Goal: Information Seeking & Learning: Check status

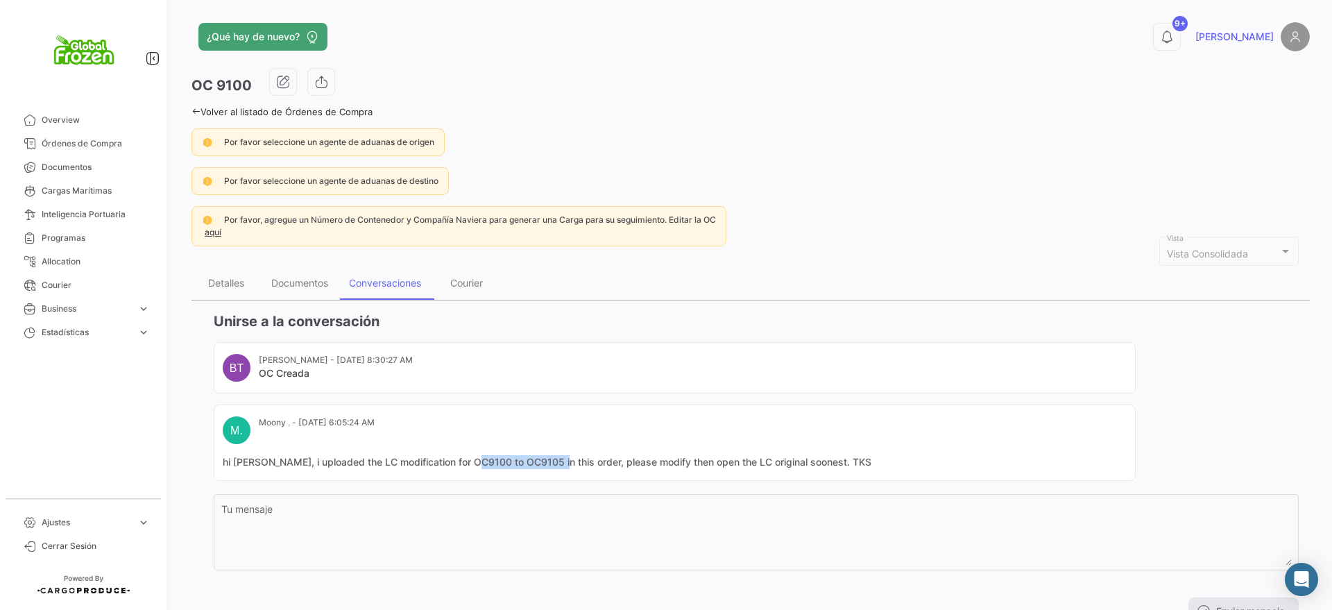
drag, startPoint x: 473, startPoint y: 465, endPoint x: 564, endPoint y: 464, distance: 91.6
click at [564, 464] on mat-card-content "hi [PERSON_NAME], i uploaded the LC modification for OC9100 to OC9105 in this o…" at bounding box center [675, 462] width 904 height 14
click at [475, 464] on mat-card-content "hi [PERSON_NAME], i uploaded the LC modification for OC9100 to OC9105 in this o…" at bounding box center [675, 462] width 904 height 14
drag, startPoint x: 477, startPoint y: 464, endPoint x: 564, endPoint y: 465, distance: 87.4
click at [564, 465] on mat-card-content "hi [PERSON_NAME], i uploaded the LC modification for OC9100 to OC9105 in this o…" at bounding box center [675, 462] width 904 height 14
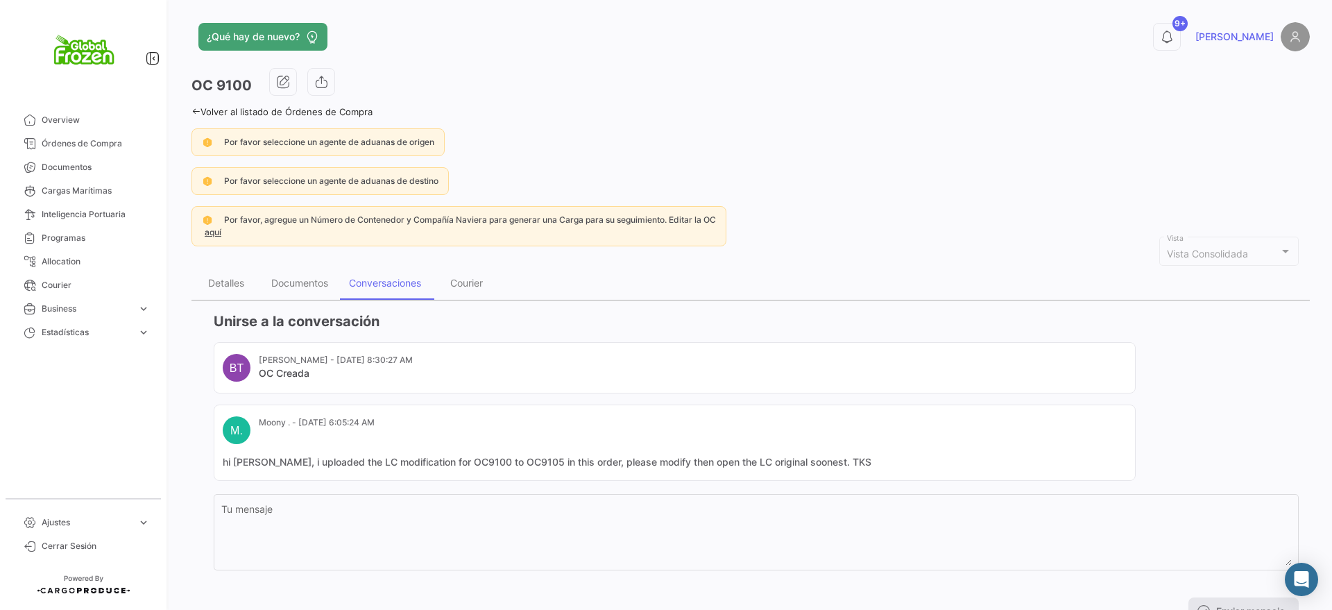
click at [724, 366] on mat-card-header "BT [PERSON_NAME] - [DATE] 8:30:27 AM OC Creada" at bounding box center [675, 368] width 904 height 28
click at [83, 168] on span "Documentos" at bounding box center [96, 167] width 108 height 12
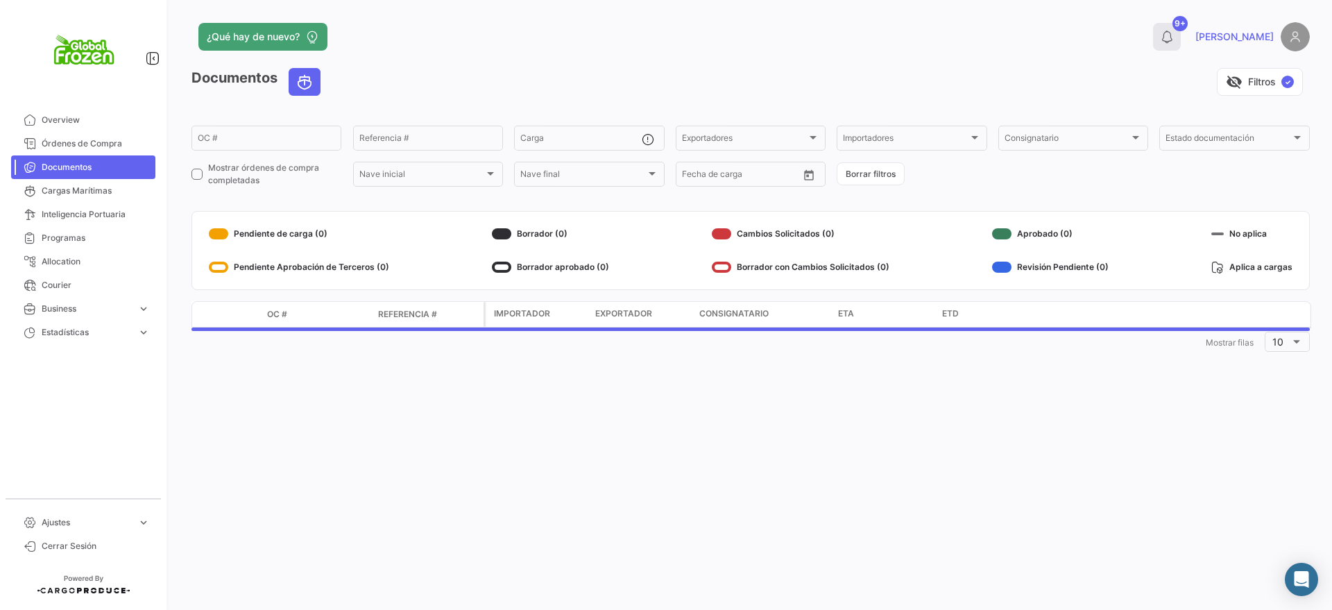
click at [1174, 42] on icon at bounding box center [1167, 37] width 14 height 14
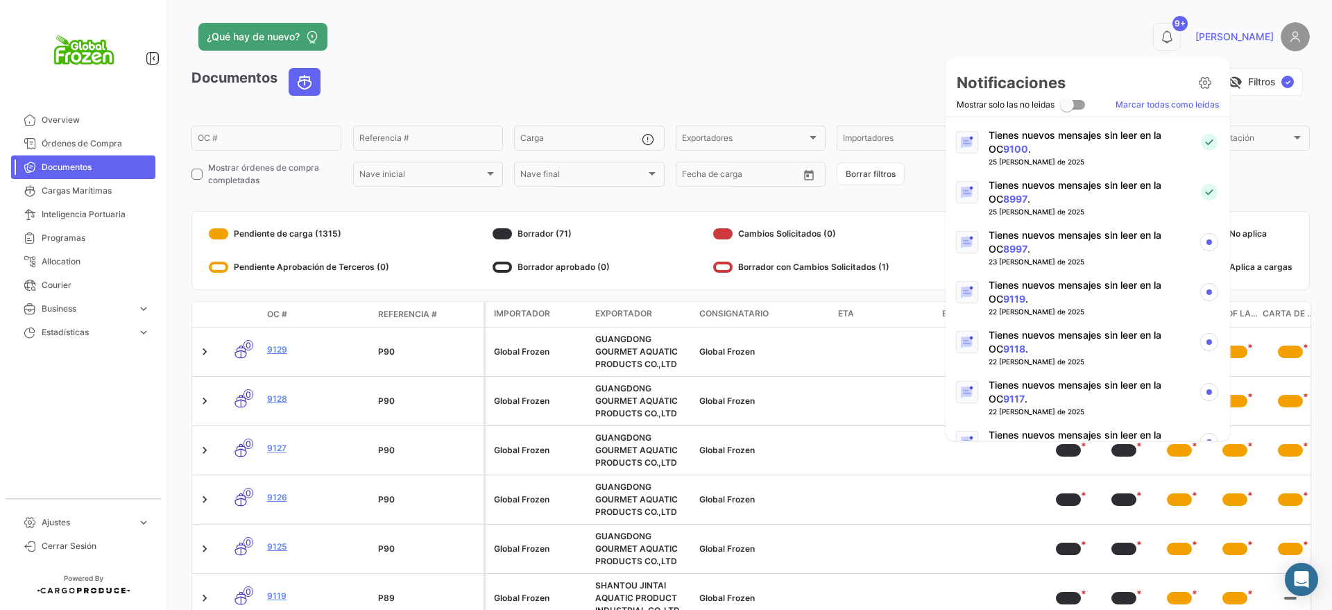
click at [1039, 243] on p "Tienes nuevos mensajes sin leer en la OC 8997 ." at bounding box center [1088, 242] width 199 height 28
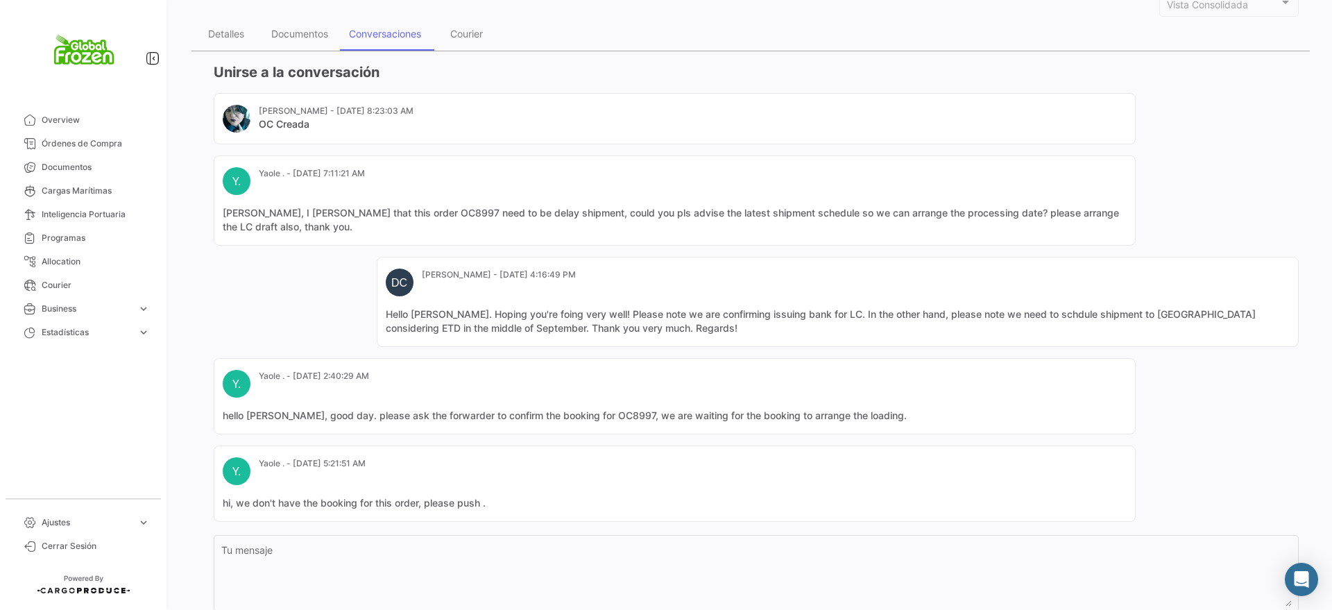
scroll to position [260, 0]
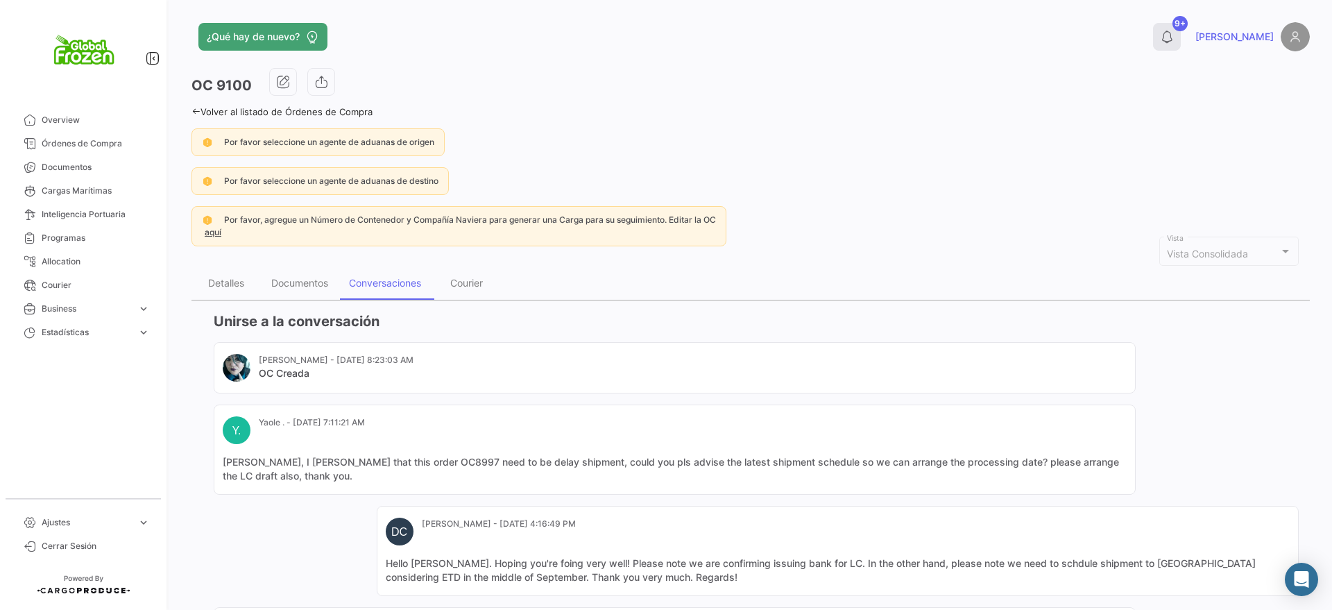
click at [1181, 28] on button "9+" at bounding box center [1167, 37] width 28 height 28
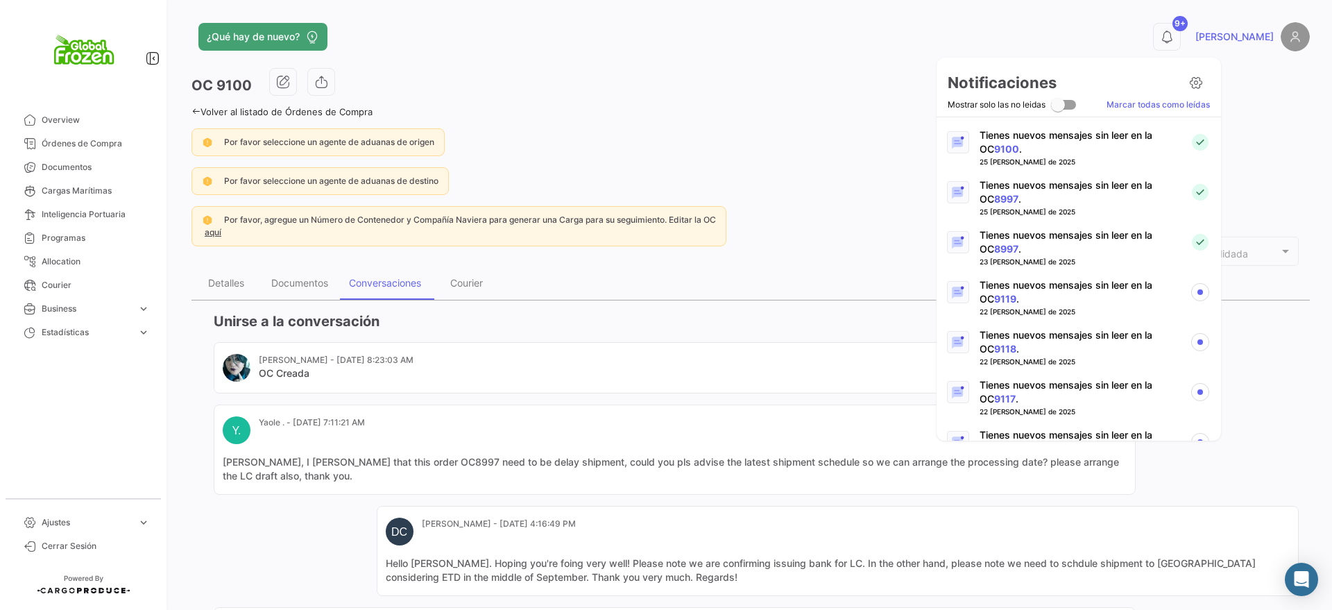
click at [1064, 290] on p "Tienes nuevos mensajes sin leer en la OC 9119 ." at bounding box center [1079, 292] width 199 height 28
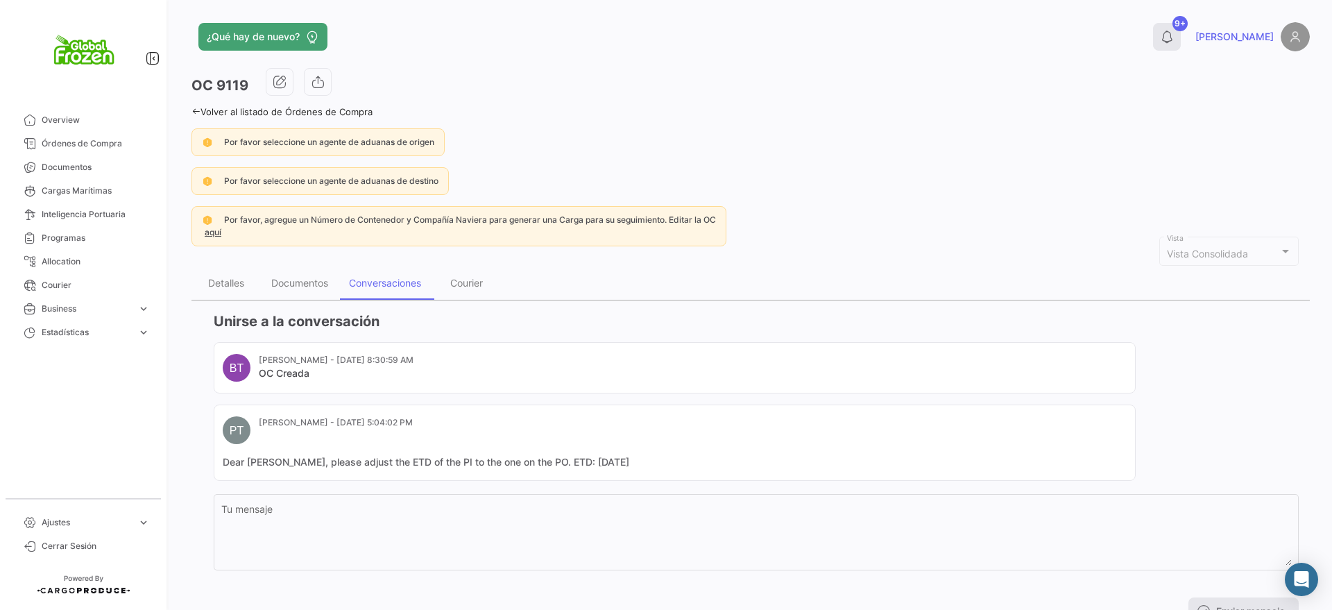
click at [1174, 41] on icon at bounding box center [1167, 37] width 14 height 14
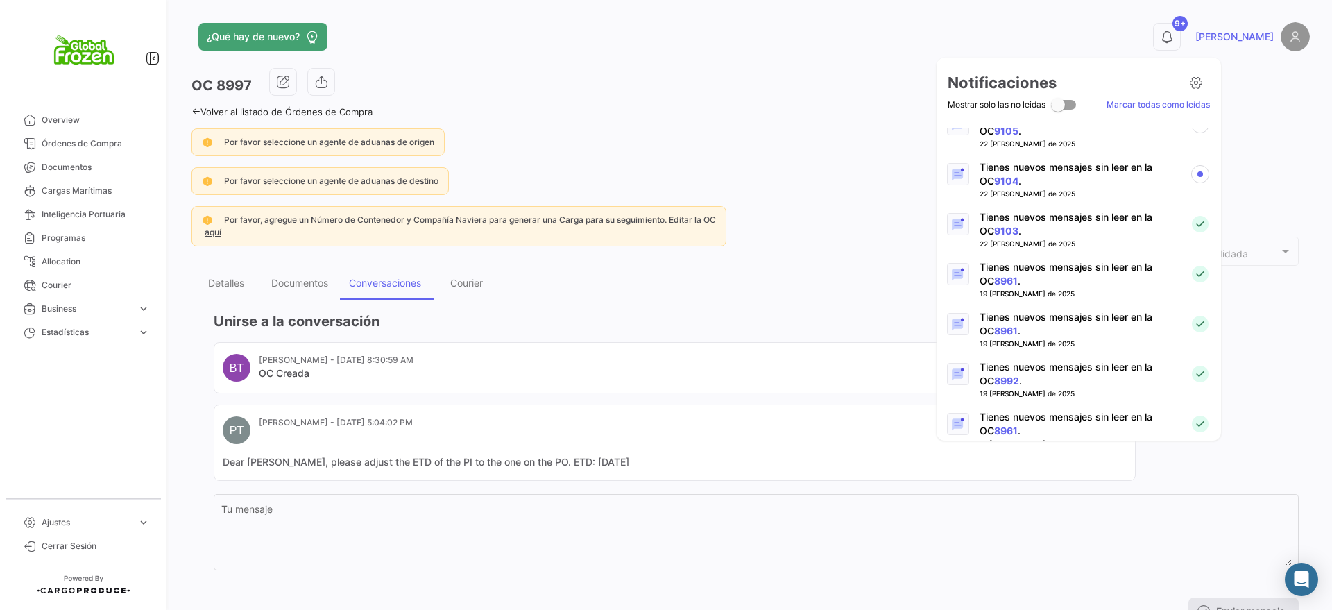
scroll to position [781, 0]
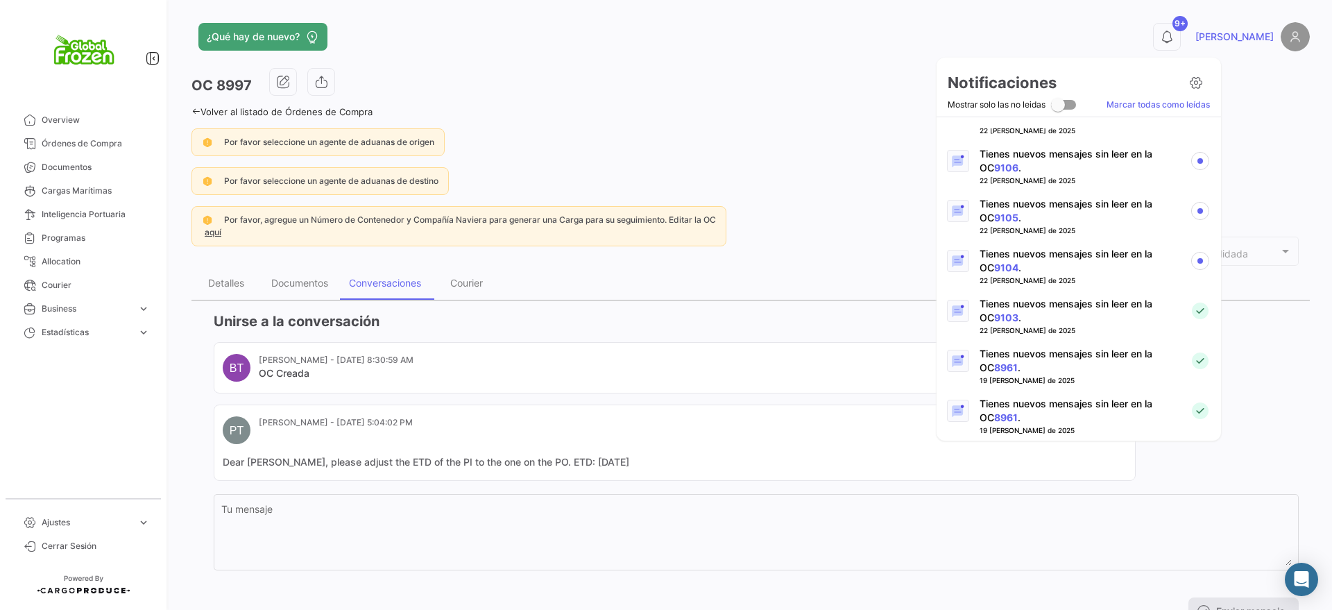
click at [1114, 254] on p "Tienes nuevos mensajes sin leer en la OC 9104 ." at bounding box center [1079, 261] width 199 height 28
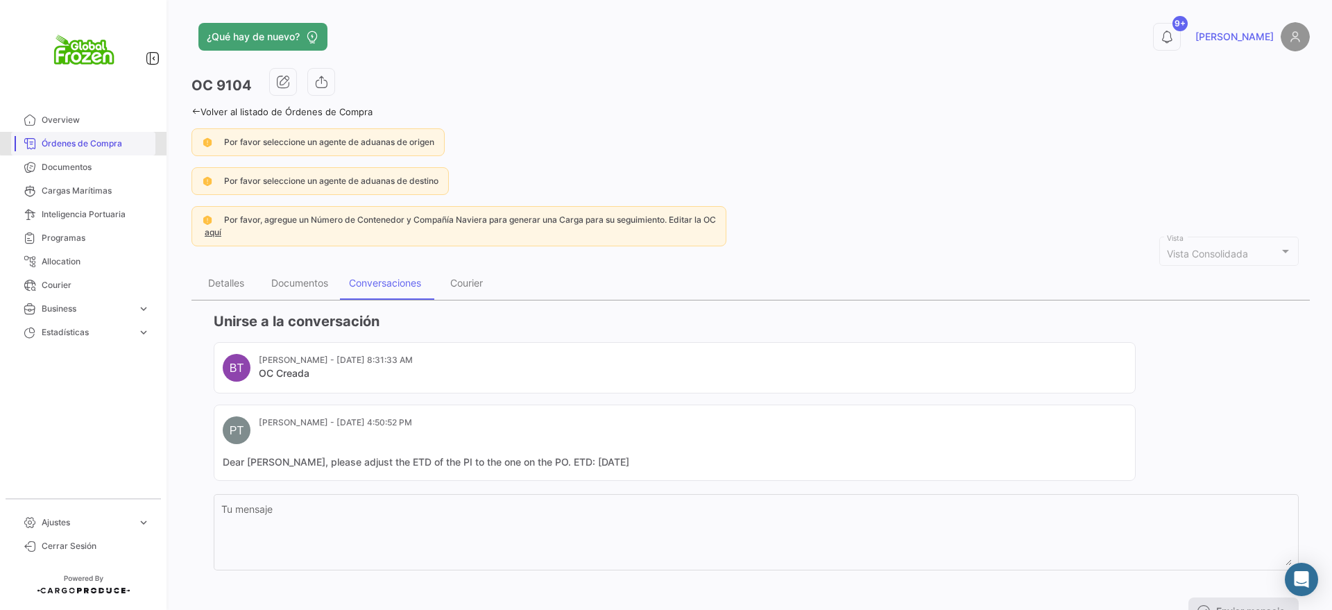
click at [85, 143] on span "Órdenes de Compra" at bounding box center [96, 143] width 108 height 12
click at [86, 170] on span "Documentos" at bounding box center [96, 167] width 108 height 12
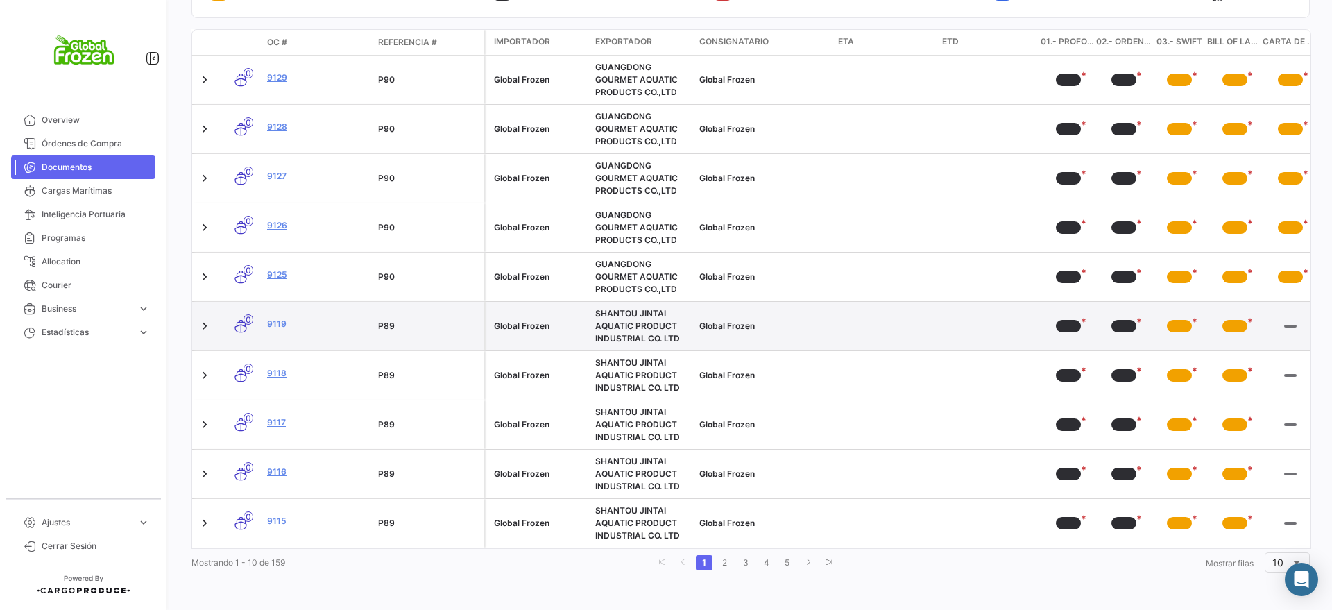
scroll to position [285, 0]
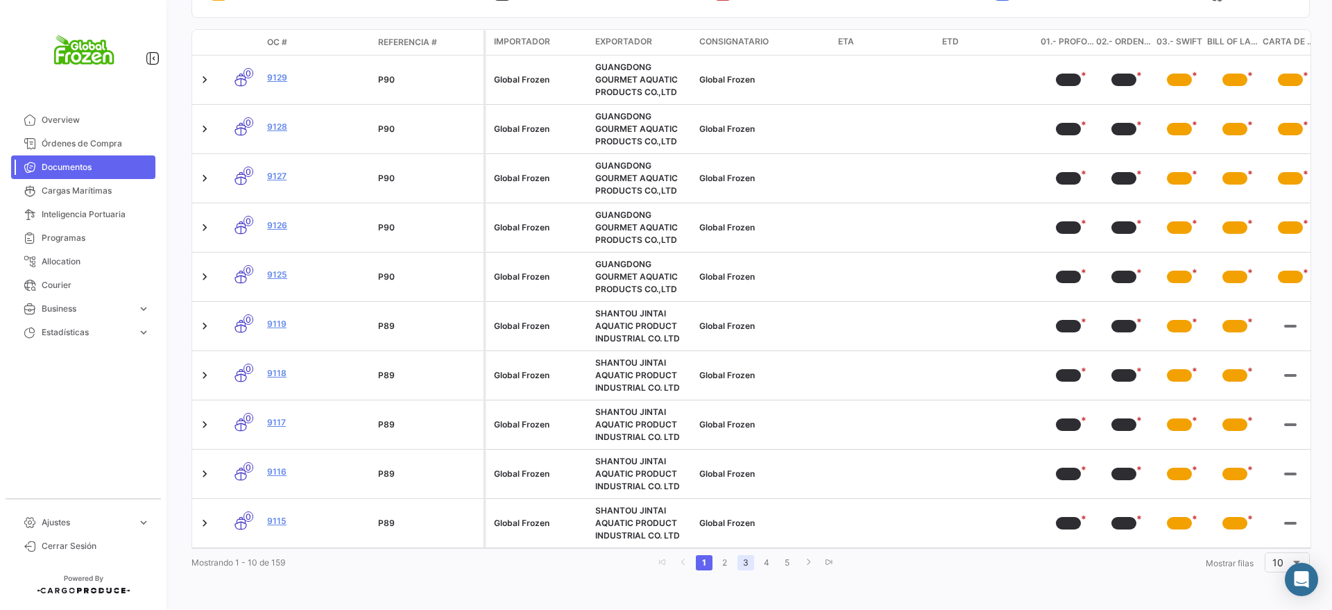
click at [743, 563] on link "3" at bounding box center [746, 562] width 17 height 15
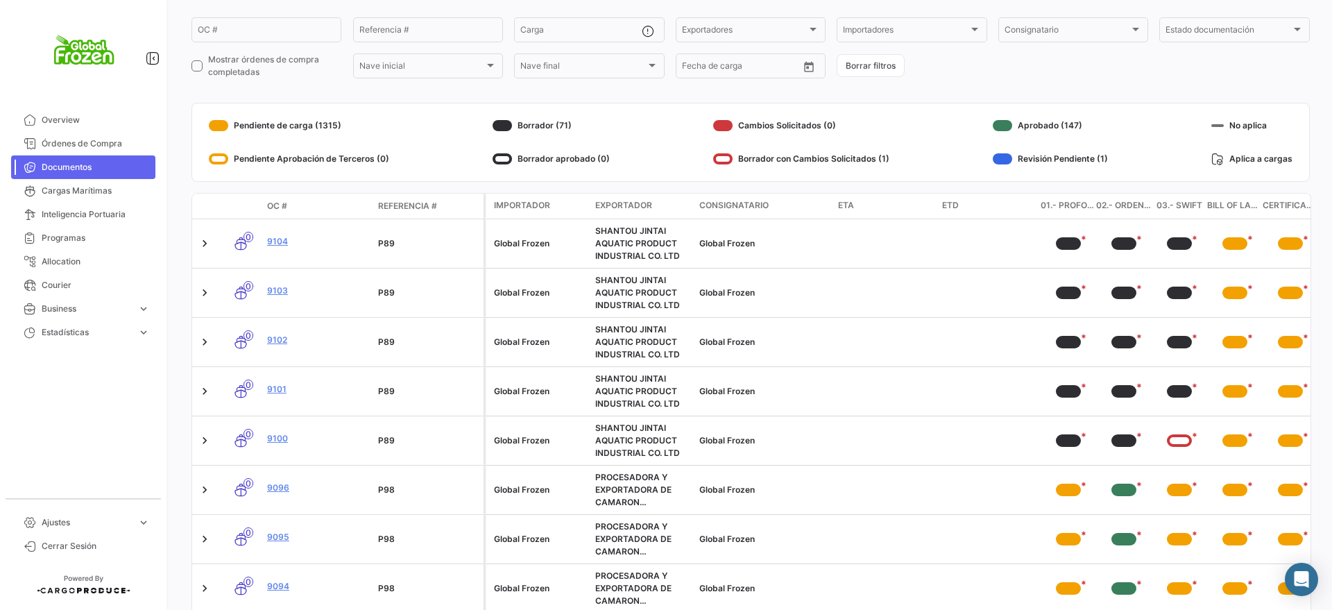
scroll to position [0, 0]
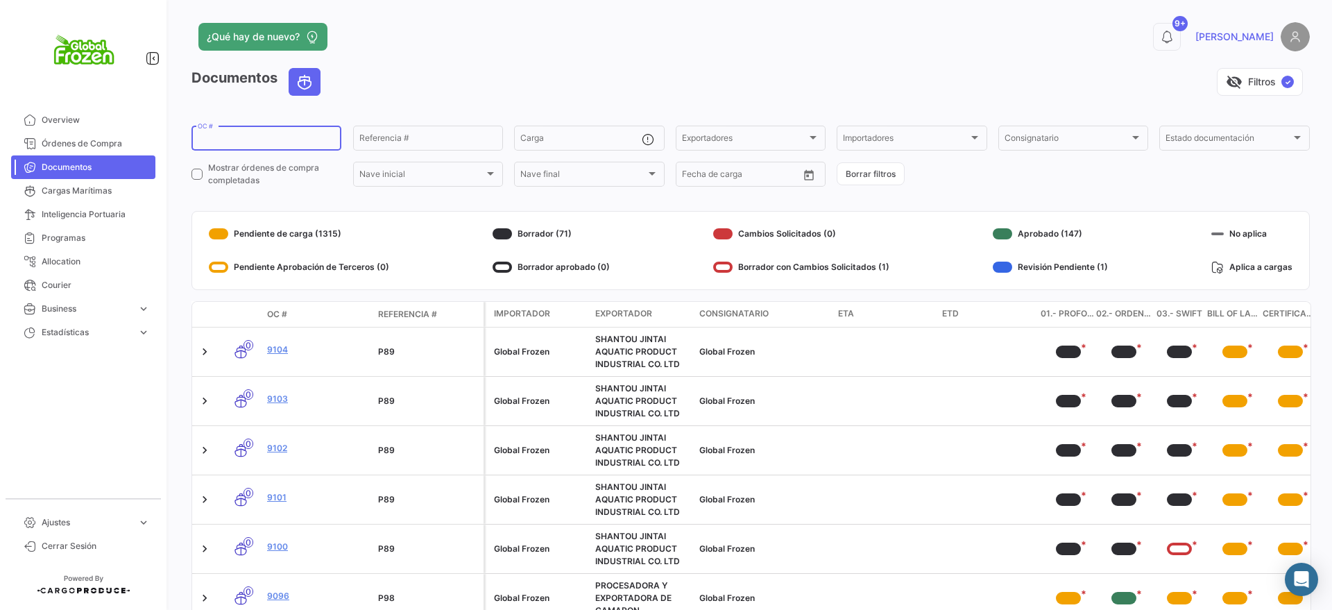
click at [277, 139] on input "OC #" at bounding box center [266, 140] width 137 height 10
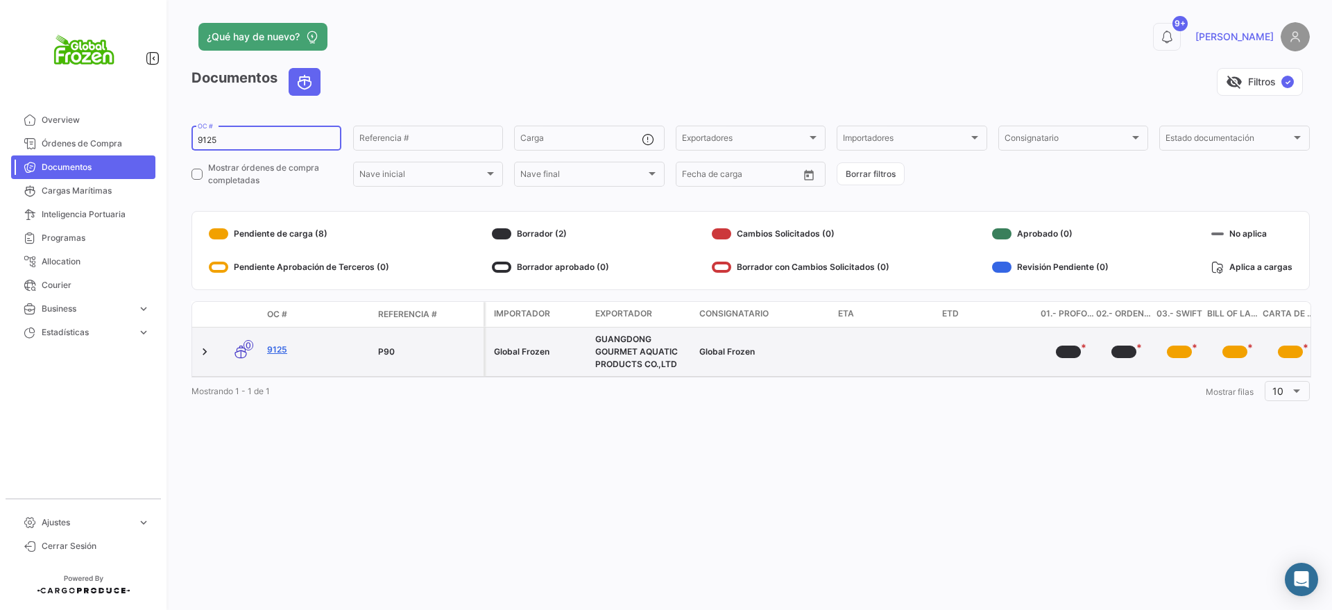
type input "9125"
click at [276, 346] on link "9125" at bounding box center [317, 349] width 100 height 12
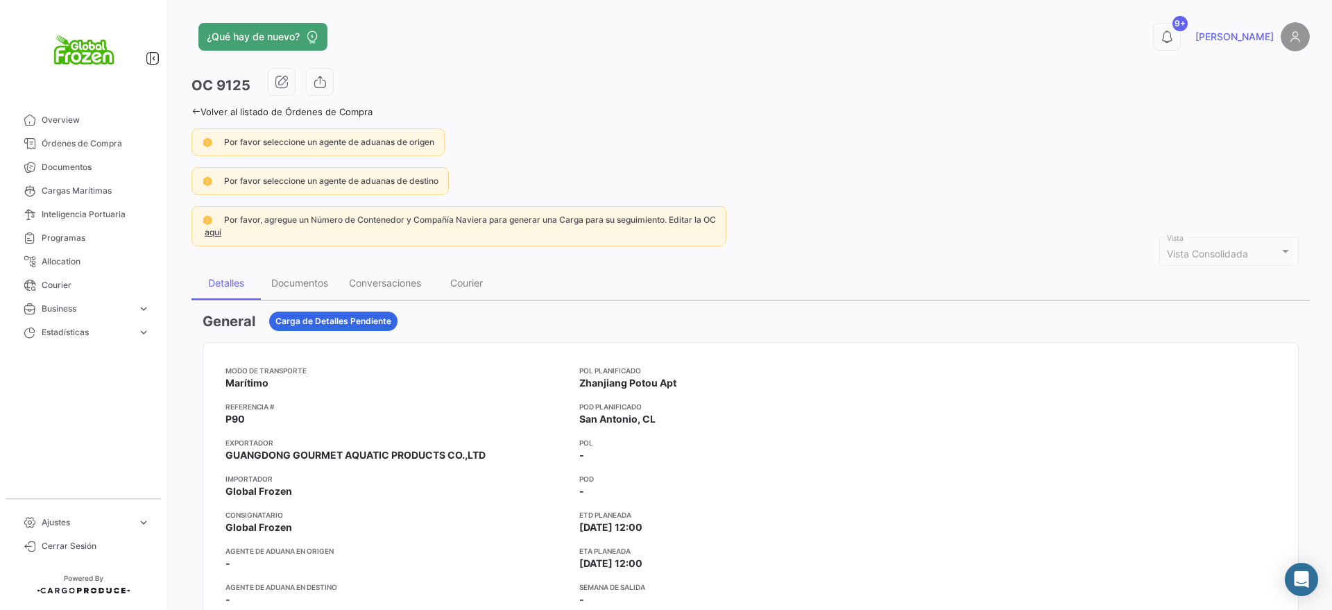
click at [298, 290] on div "Documentos" at bounding box center [300, 282] width 78 height 33
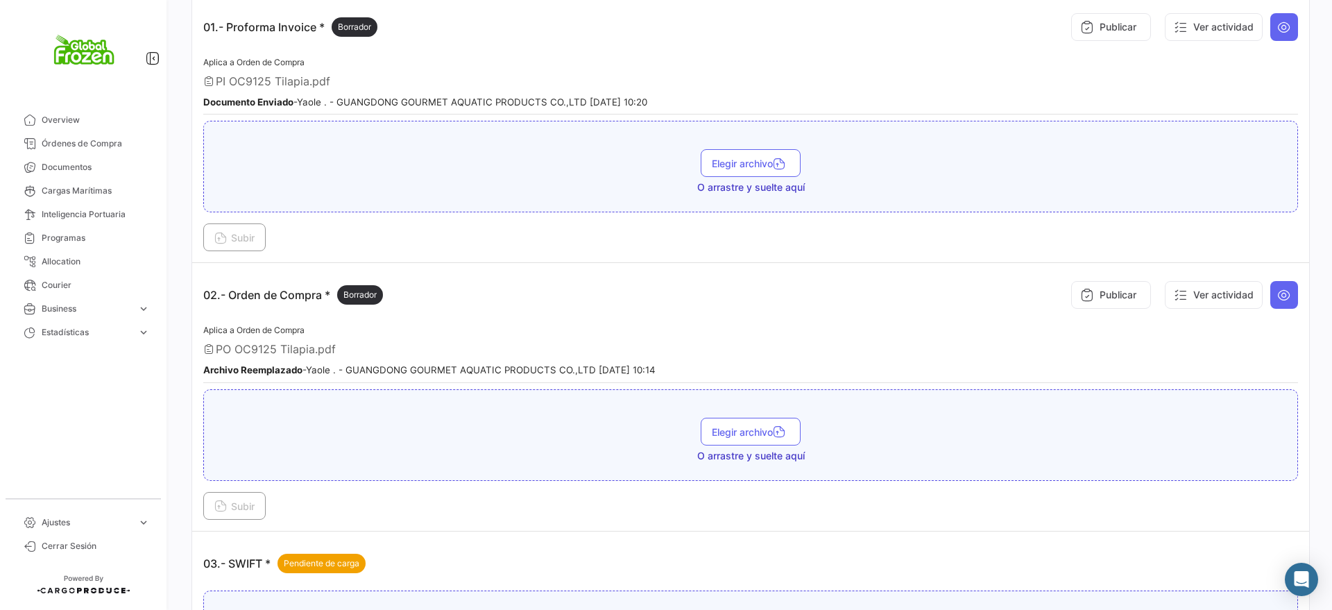
scroll to position [434, 0]
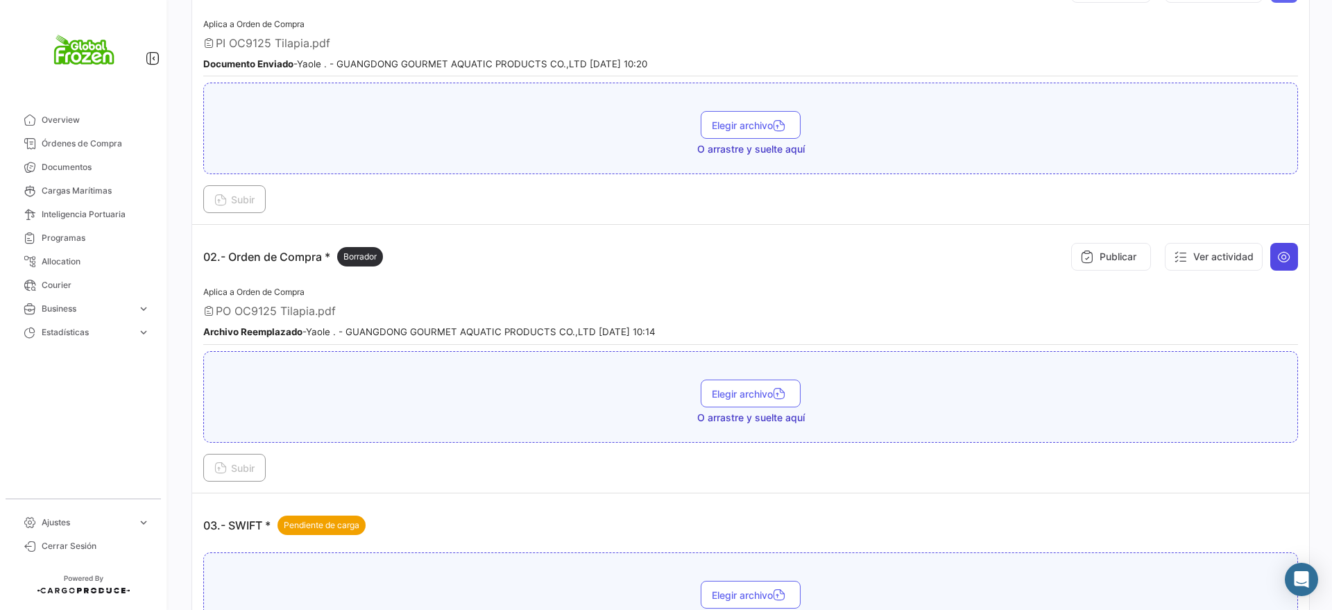
click at [1277, 259] on icon at bounding box center [1284, 257] width 14 height 14
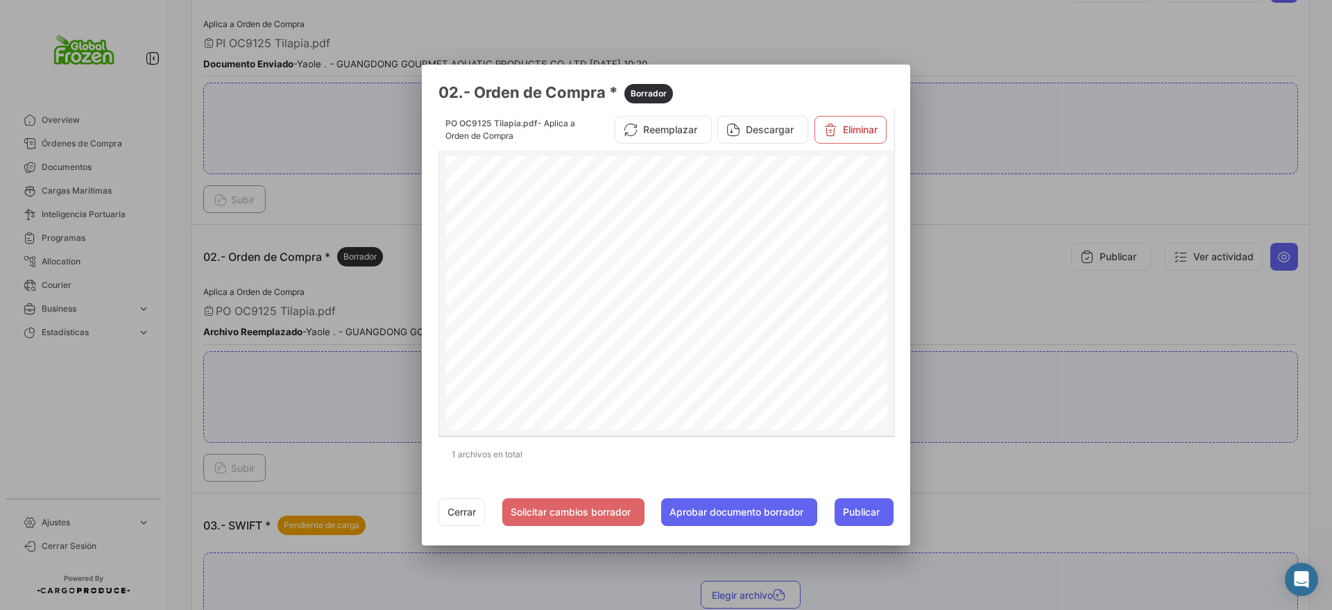
scroll to position [0, 0]
click at [1012, 205] on div at bounding box center [666, 305] width 1332 height 610
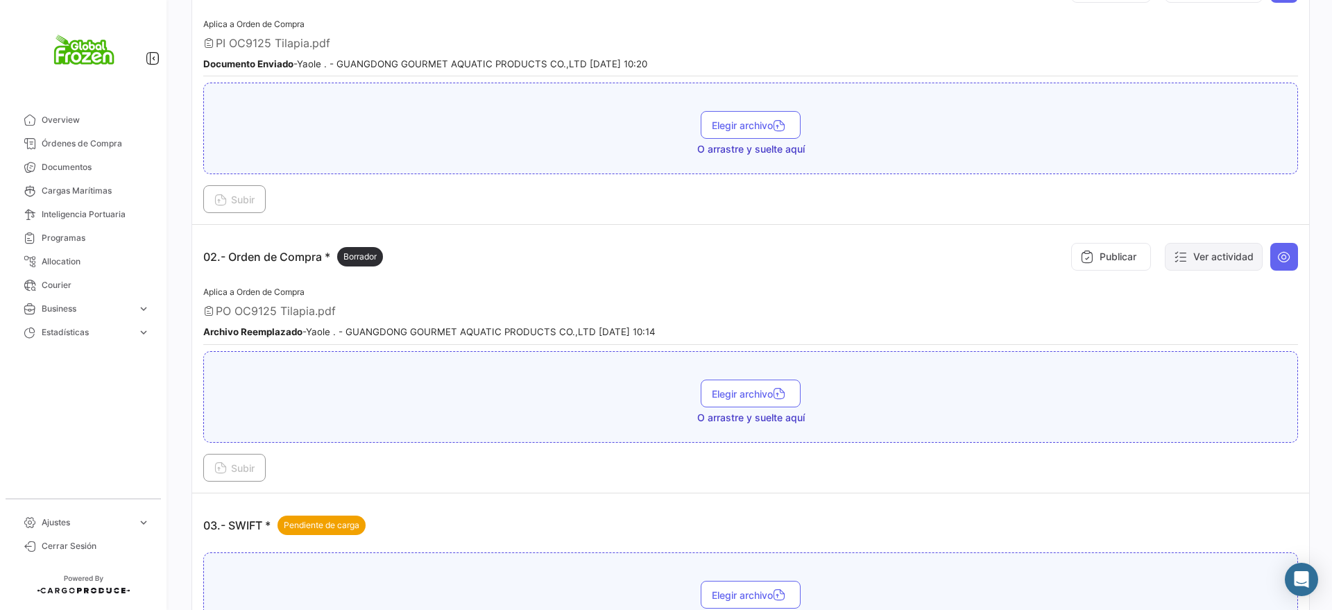
click at [1174, 250] on icon at bounding box center [1181, 257] width 14 height 14
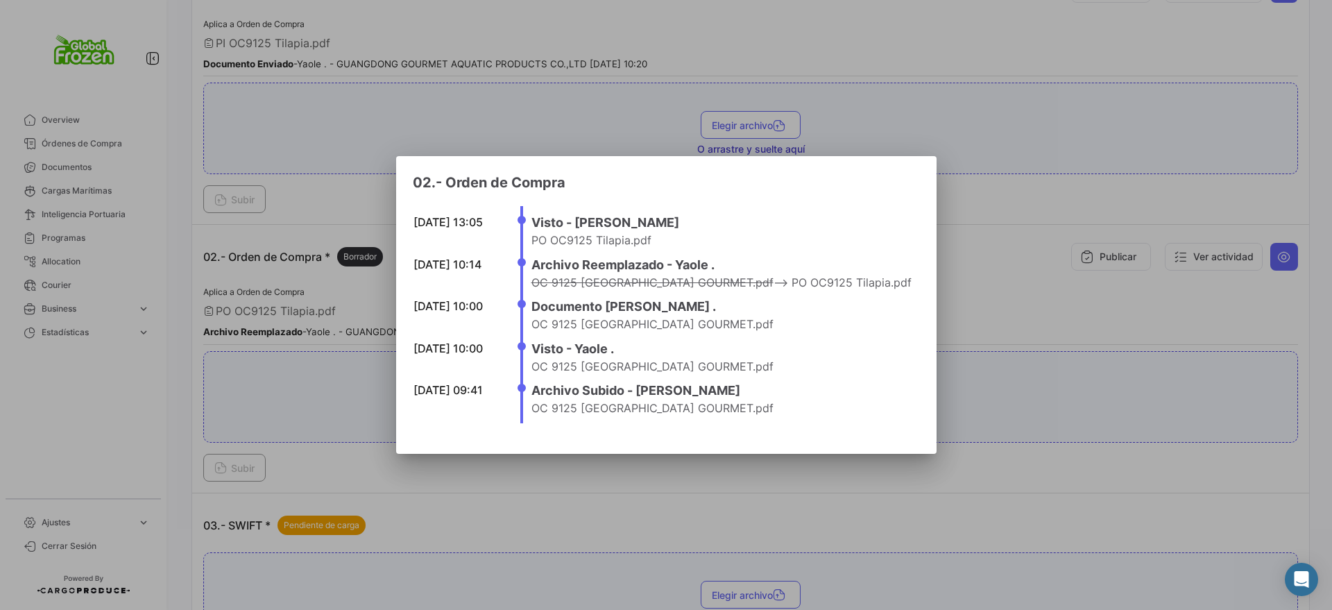
click at [1002, 159] on div at bounding box center [666, 305] width 1332 height 610
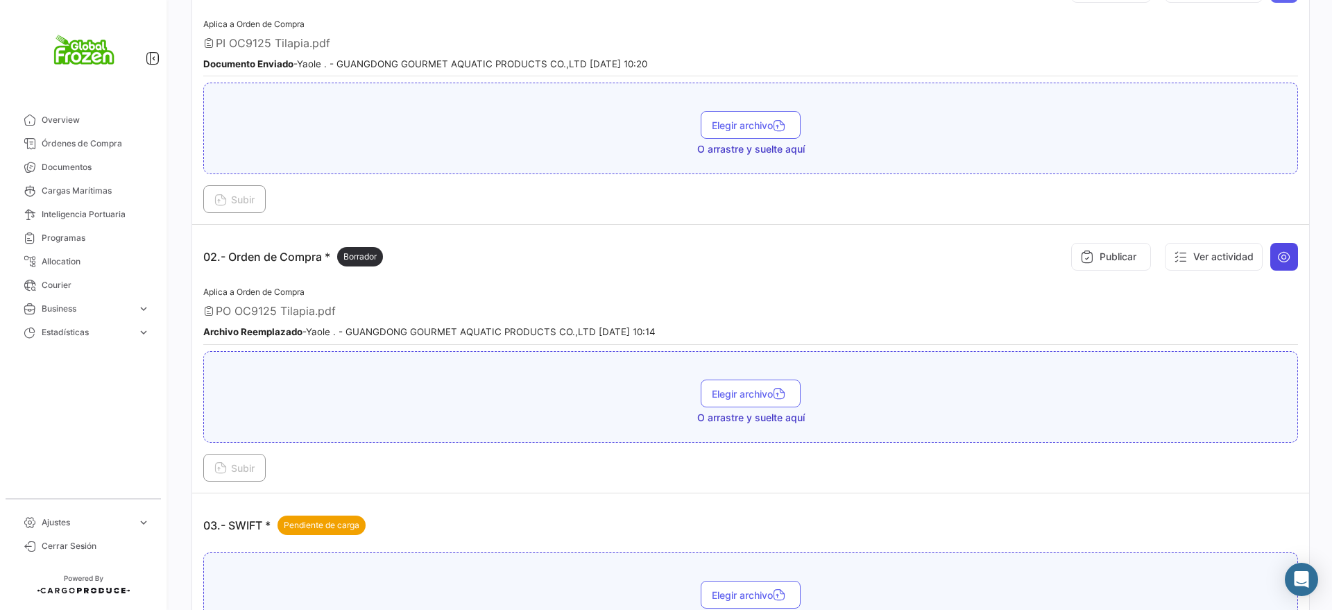
click at [1277, 259] on icon at bounding box center [1284, 257] width 14 height 14
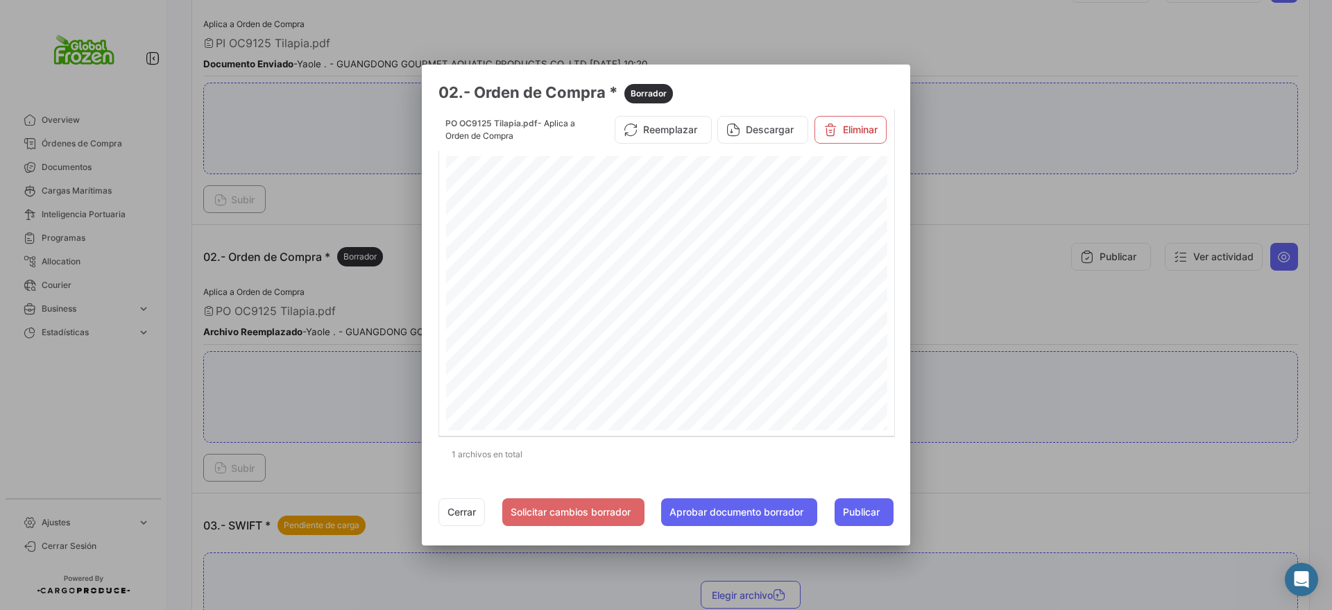
click at [1030, 187] on div at bounding box center [666, 305] width 1332 height 610
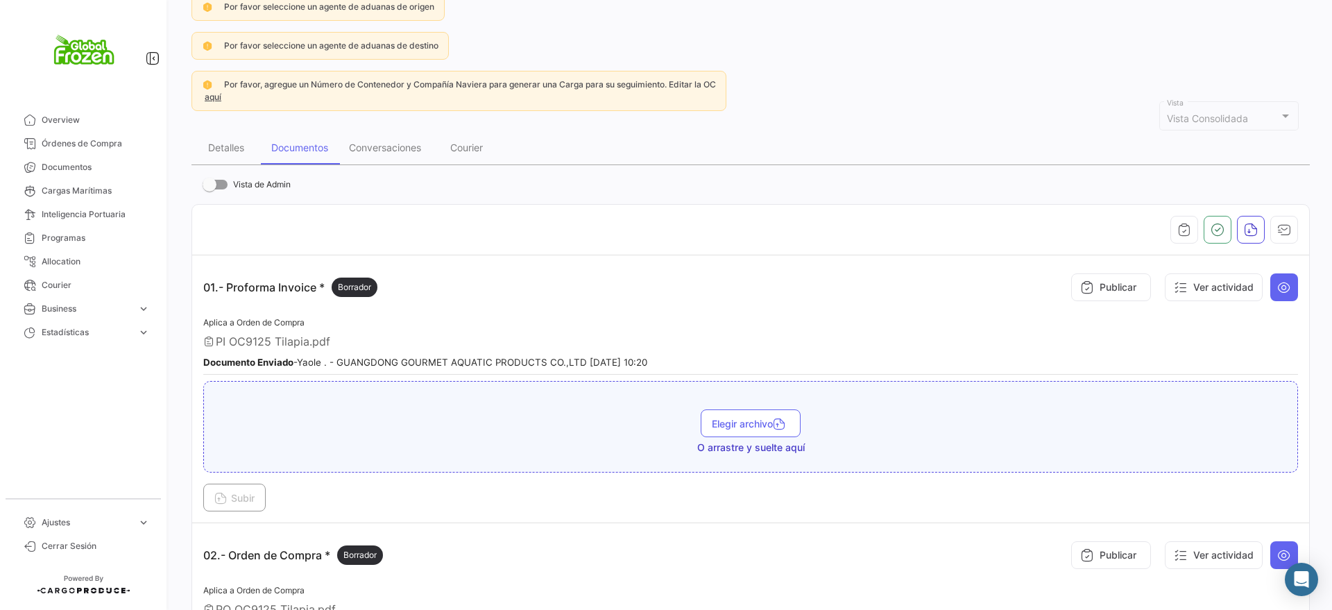
scroll to position [87, 0]
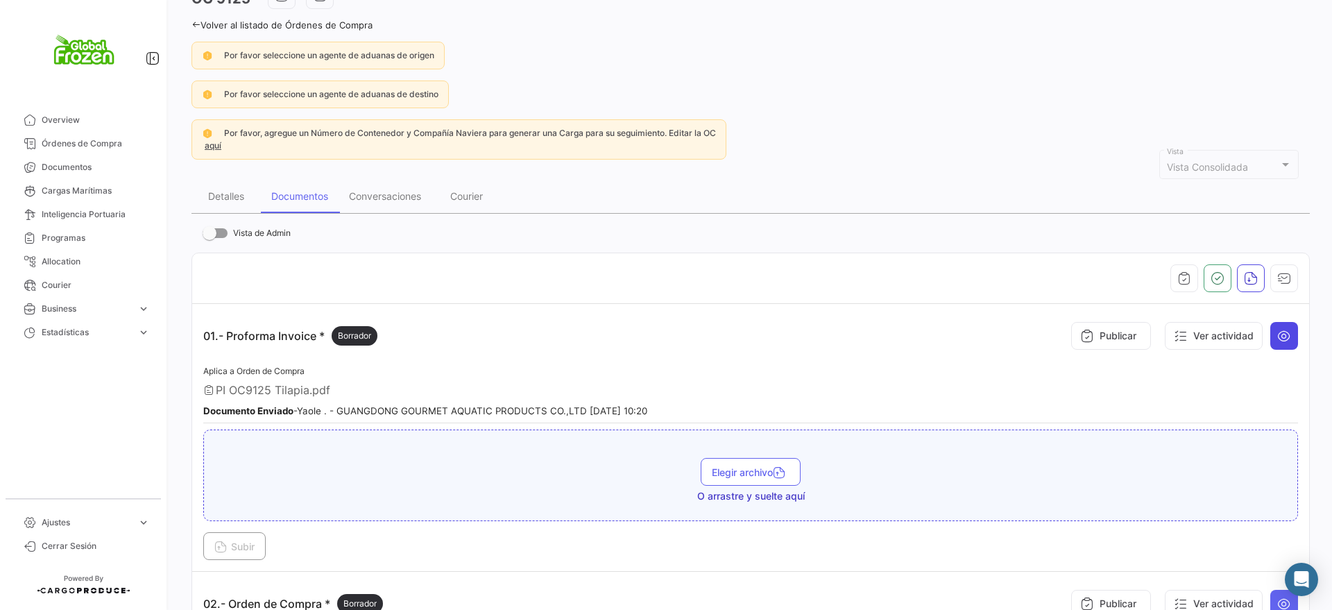
click at [1275, 343] on button at bounding box center [1285, 336] width 28 height 28
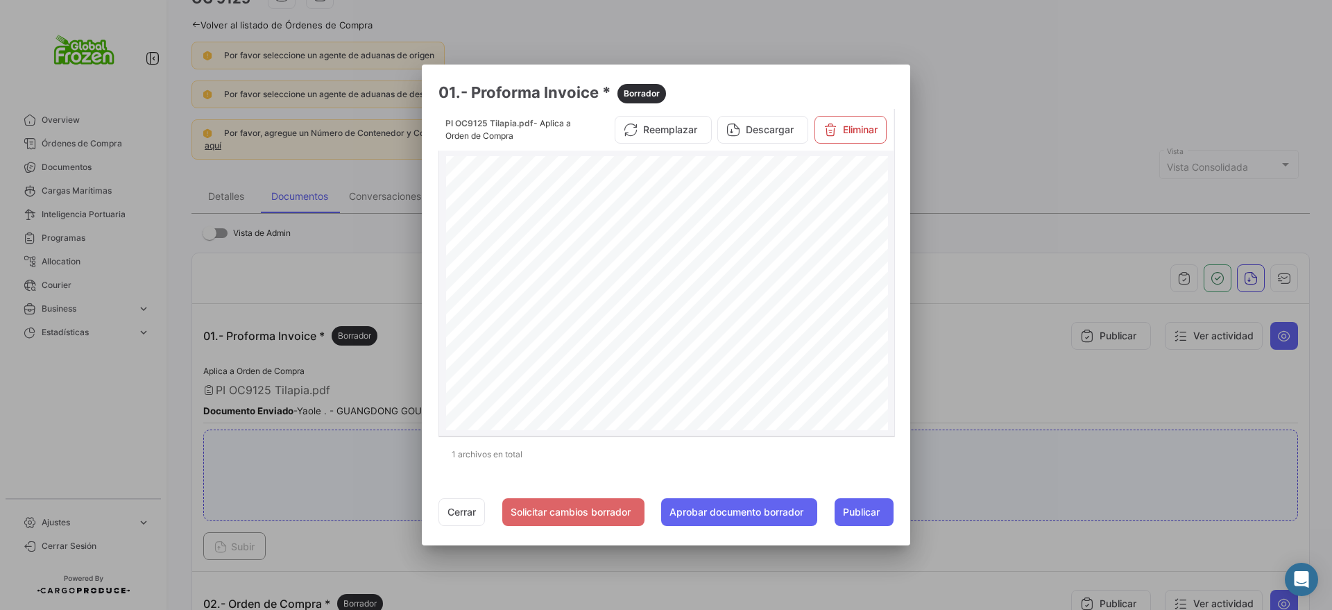
scroll to position [0, 0]
click at [997, 85] on div at bounding box center [666, 305] width 1332 height 610
